Goal: Find specific page/section: Find specific page/section

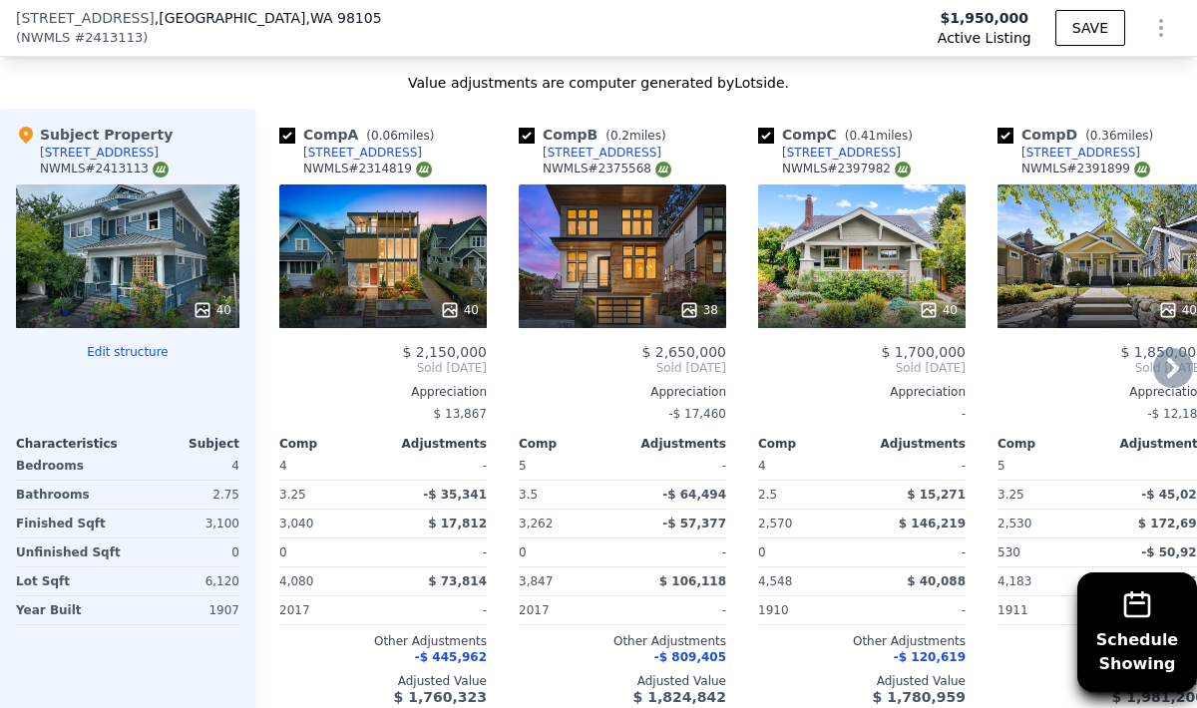
scroll to position [2296, 0]
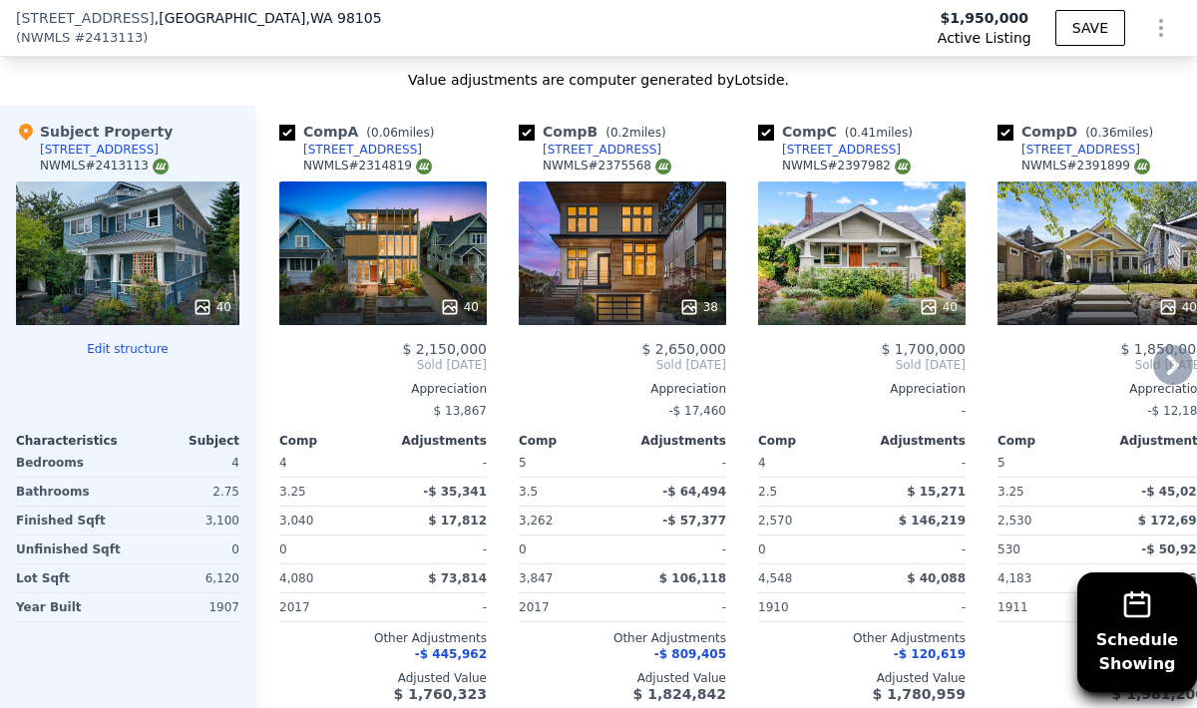
click at [381, 166] on div "NWMLS # 2314819" at bounding box center [367, 166] width 129 height 17
copy div "2314819"
click at [386, 168] on div "NWMLS # 2314819" at bounding box center [367, 166] width 129 height 17
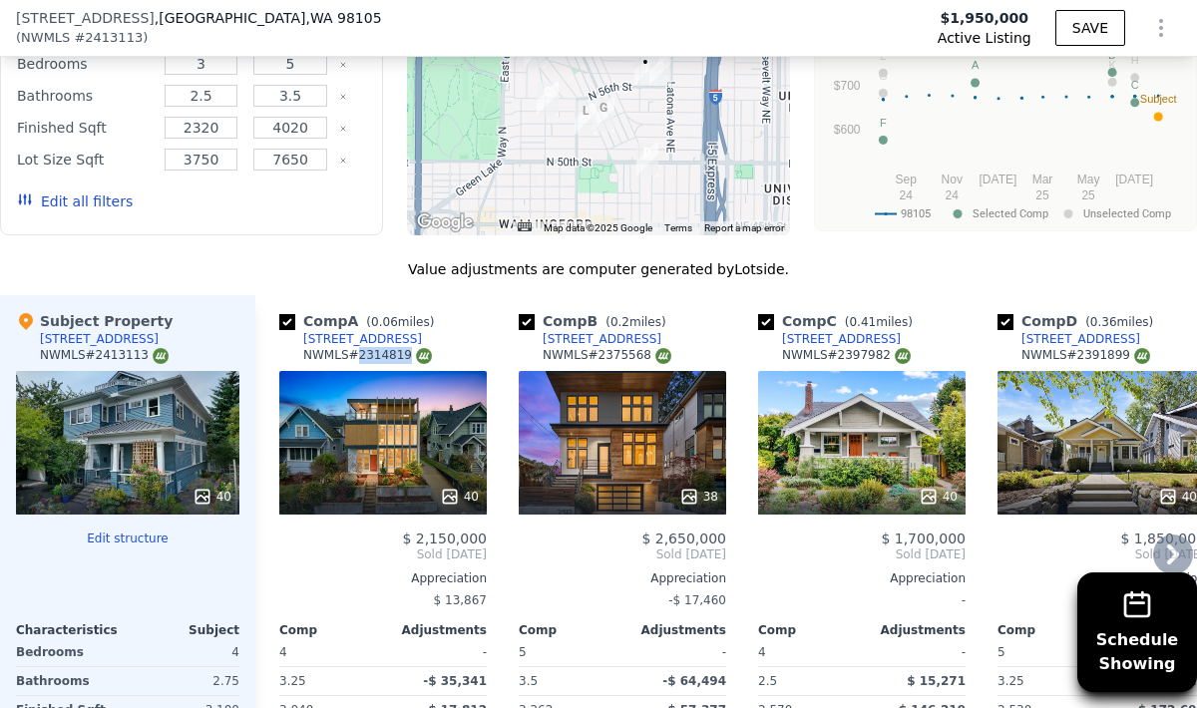
scroll to position [2104, 0]
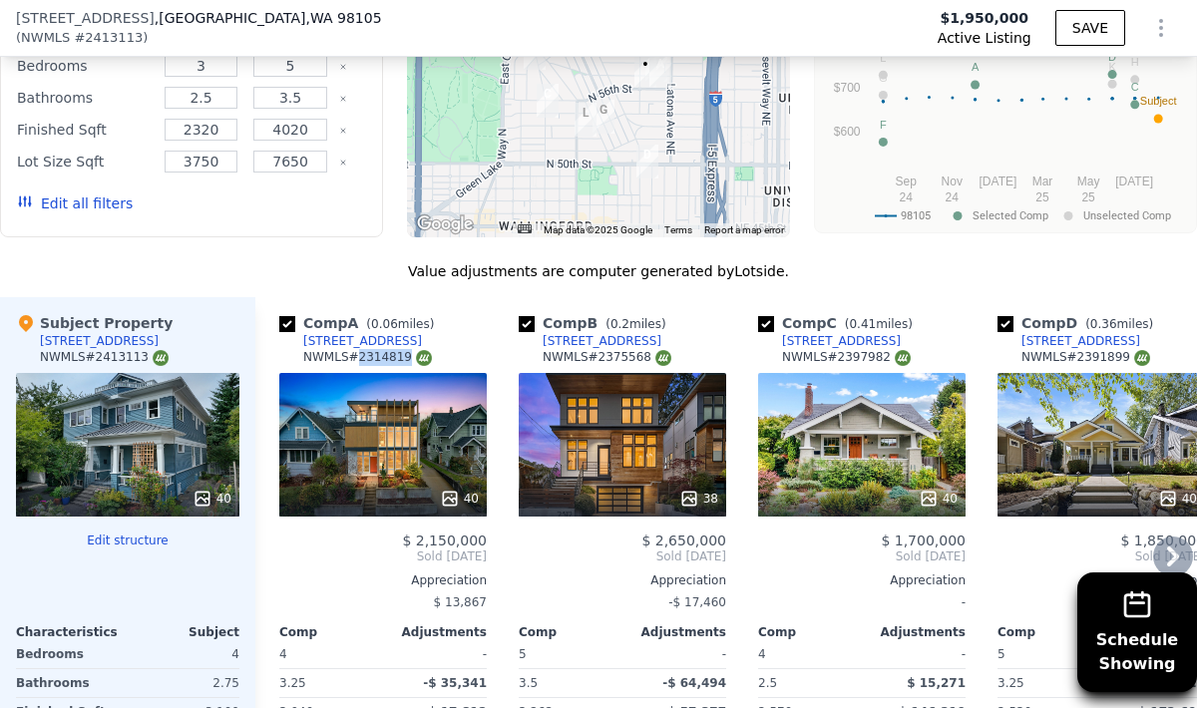
click at [348, 337] on div "[STREET_ADDRESS]" at bounding box center [362, 341] width 119 height 16
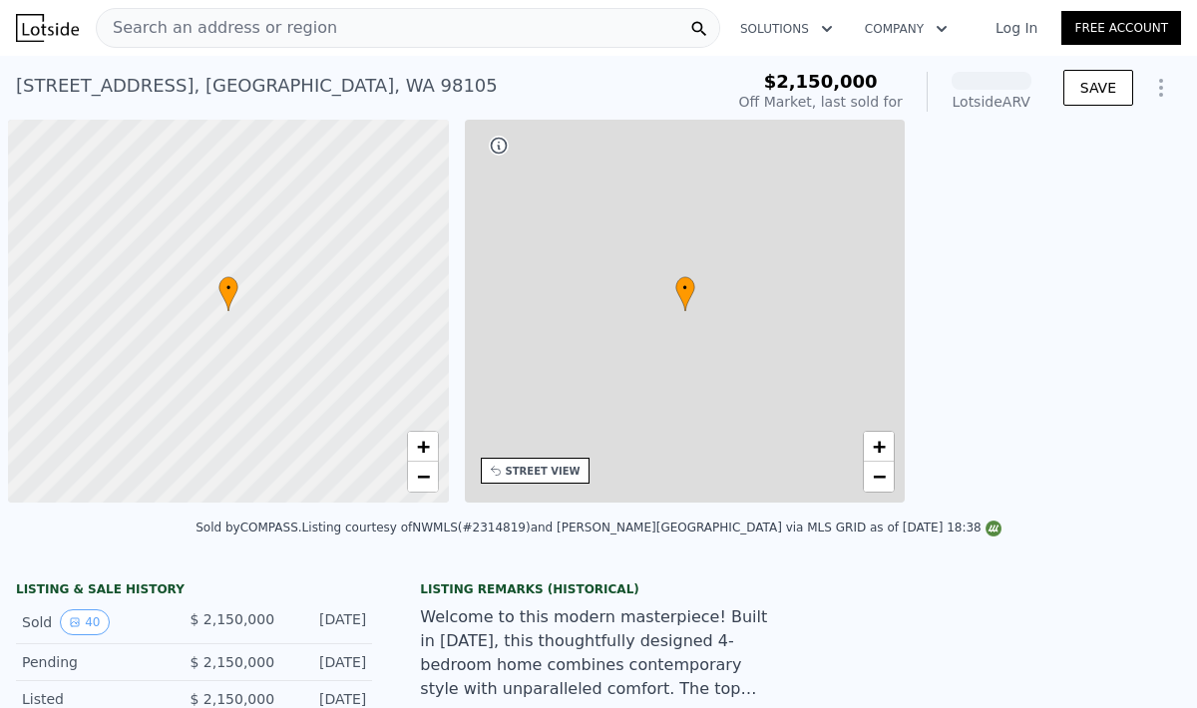
scroll to position [0, 8]
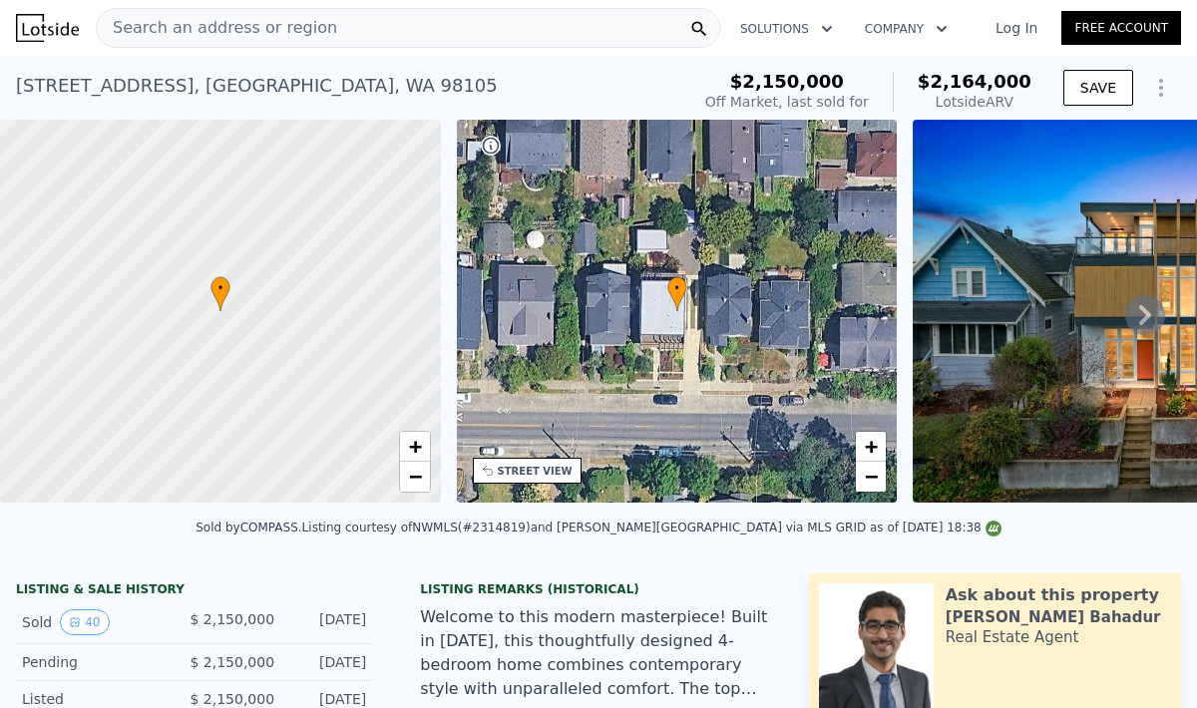
click at [29, 93] on div "142 NE 56th St , Seattle , WA 98105" at bounding box center [257, 86] width 482 height 28
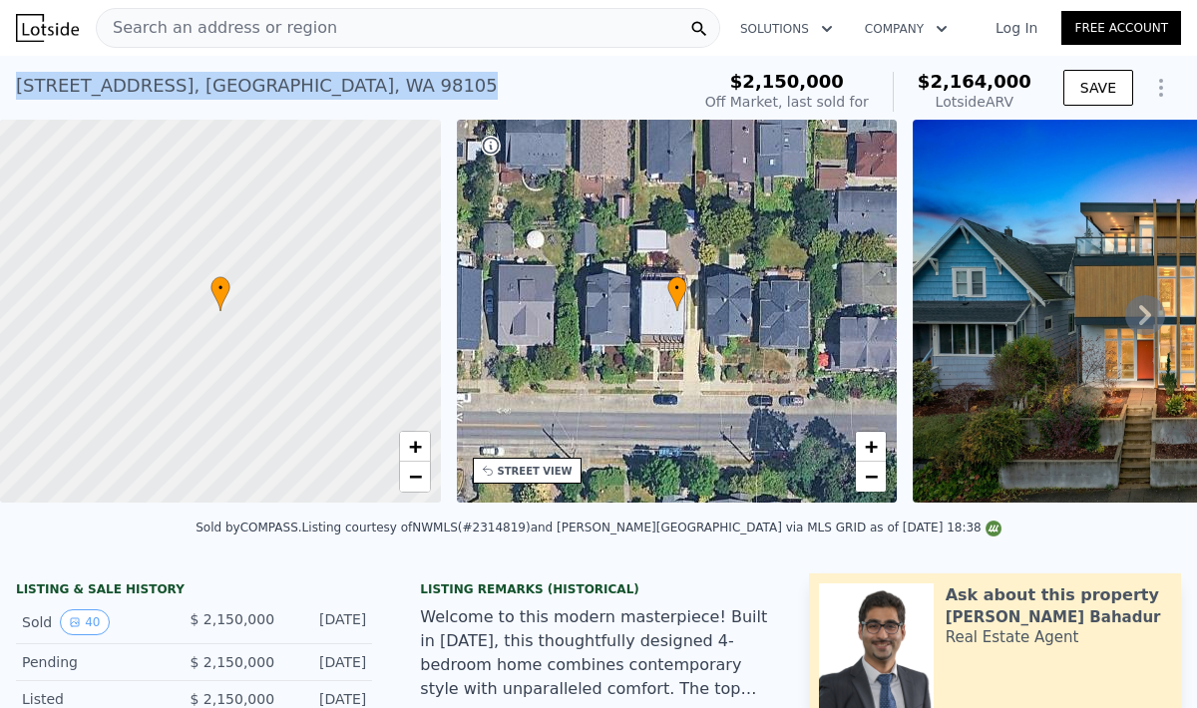
drag, startPoint x: 29, startPoint y: 93, endPoint x: 286, endPoint y: 96, distance: 257.3
click at [286, 96] on div "142 NE 56th St , Seattle , WA 98105" at bounding box center [257, 86] width 482 height 28
copy div "142 NE 56th St , Seattle , WA 98105"
